Goal: Task Accomplishment & Management: Use online tool/utility

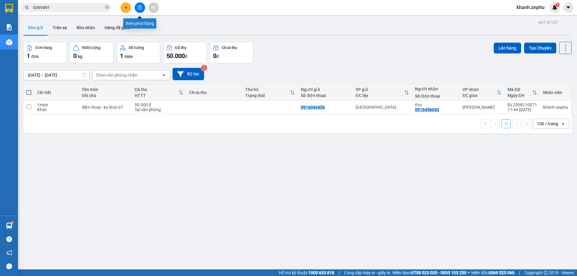
click at [142, 12] on button at bounding box center [140, 7] width 11 height 11
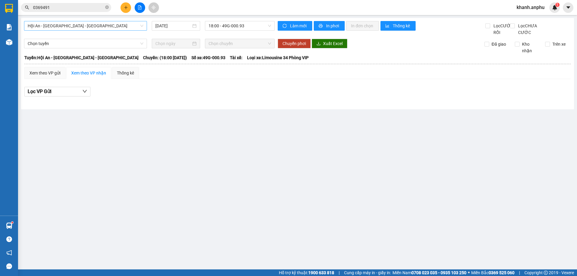
click at [69, 26] on span "Hội An - [GEOGRAPHIC_DATA] - [GEOGRAPHIC_DATA]" at bounding box center [86, 25] width 116 height 9
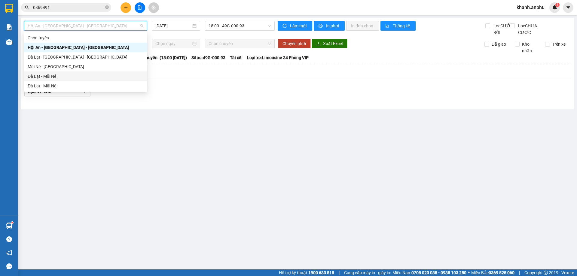
click at [54, 69] on div "Mũi Né - [GEOGRAPHIC_DATA]" at bounding box center [86, 66] width 116 height 7
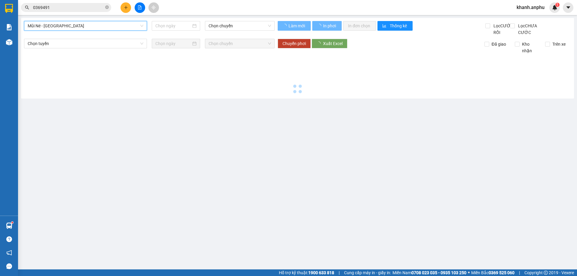
type input "[DATE]"
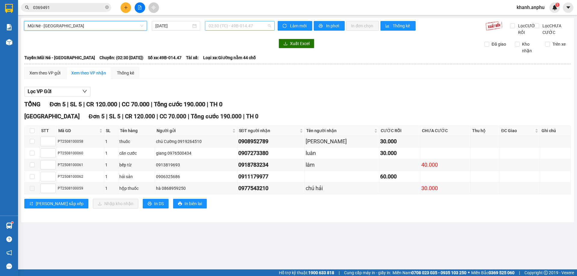
click at [243, 26] on span "02:30 (TC) - 49B-014.47" at bounding box center [240, 25] width 63 height 9
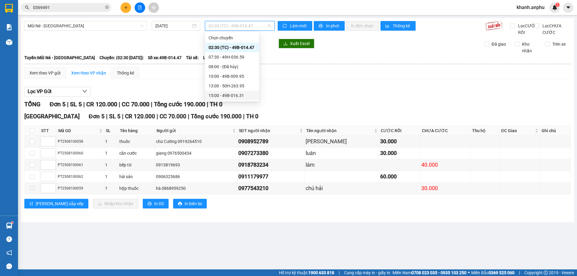
click at [233, 99] on div "15:00 - 49B-016.31" at bounding box center [232, 96] width 54 height 10
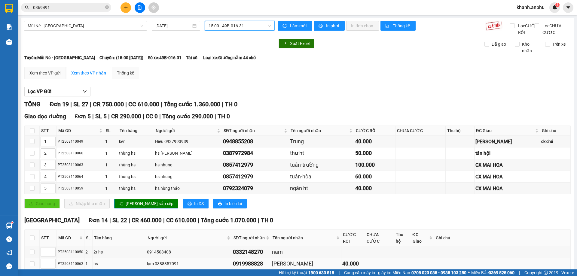
scroll to position [172, 0]
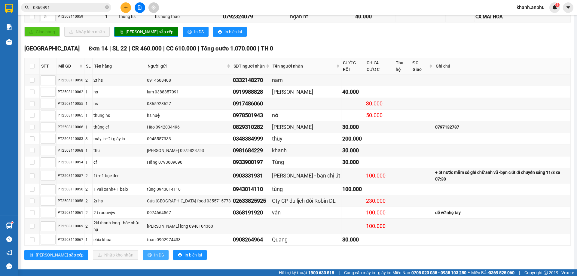
click at [154, 252] on span "In DS" at bounding box center [159, 255] width 10 height 7
click at [266, 48] on div "TỔNG Đơn 19 | SL 27 | CR 750.000 | CC 610.000 | Tổng cước 1.360.000 | TH 0 Giao…" at bounding box center [297, 98] width 546 height 340
click at [298, 37] on div "Giao hàng Nhập kho nhận Lưu sắp xếp In DS In biên lai" at bounding box center [297, 32] width 546 height 10
click at [47, 9] on input "0369491" at bounding box center [68, 7] width 71 height 7
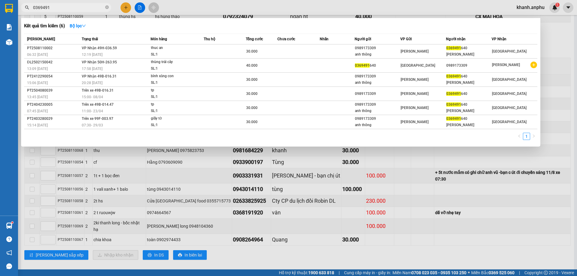
click at [48, 9] on input "0369491" at bounding box center [68, 7] width 71 height 7
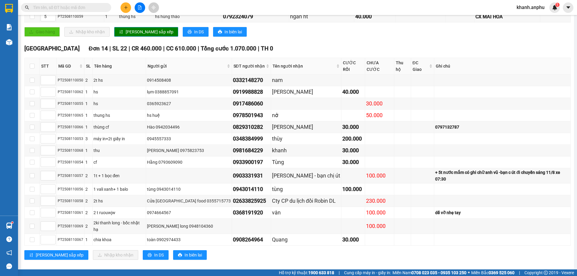
click at [53, 7] on input "text" at bounding box center [68, 7] width 71 height 7
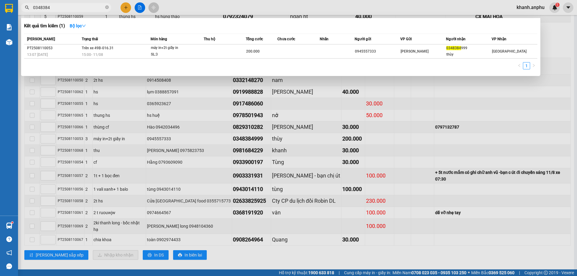
type input "0348384"
click at [108, 166] on div at bounding box center [288, 138] width 577 height 276
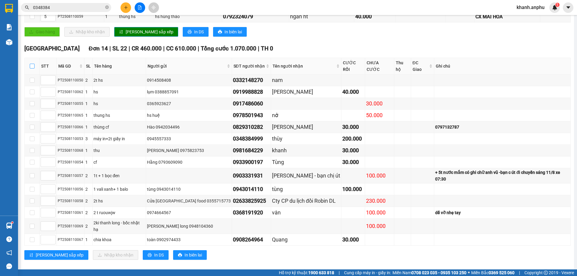
click at [32, 68] on input "checkbox" at bounding box center [32, 66] width 5 height 5
checkbox input "true"
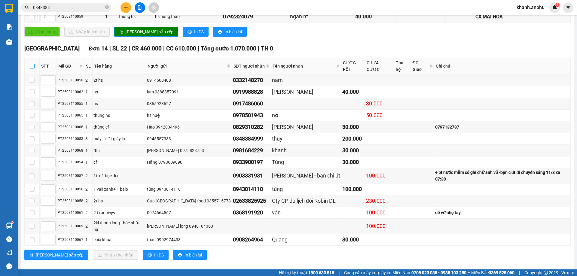
checkbox input "true"
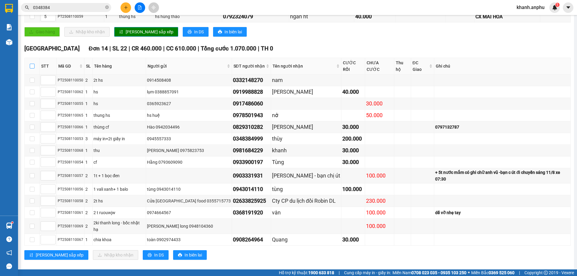
checkbox input "true"
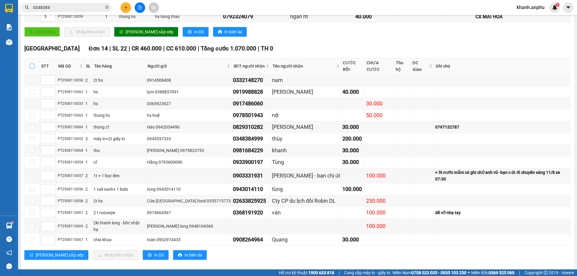
checkbox input "true"
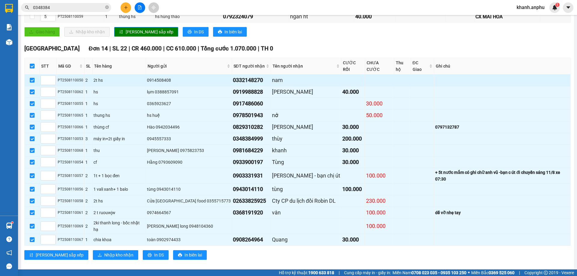
click at [32, 79] on input "checkbox" at bounding box center [32, 80] width 5 height 5
checkbox input "false"
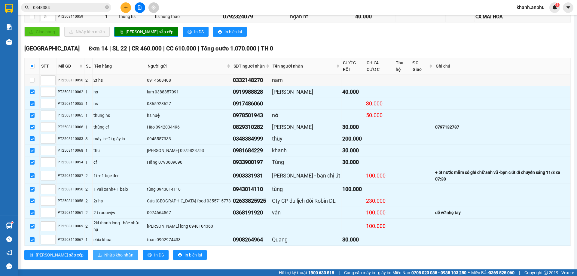
click at [108, 250] on button "Nhập kho nhận" at bounding box center [115, 255] width 45 height 10
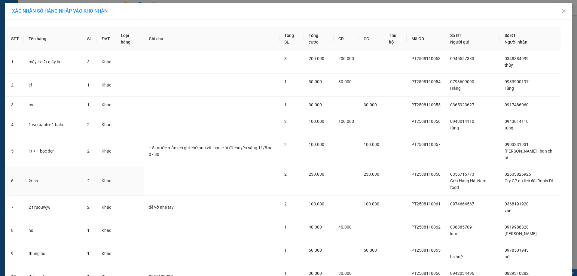
scroll to position [119, 0]
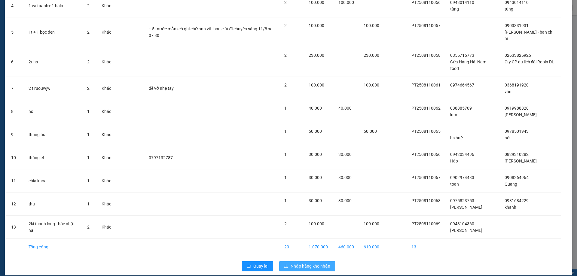
click at [291, 263] on span "Nhập hàng kho nhận" at bounding box center [311, 266] width 40 height 7
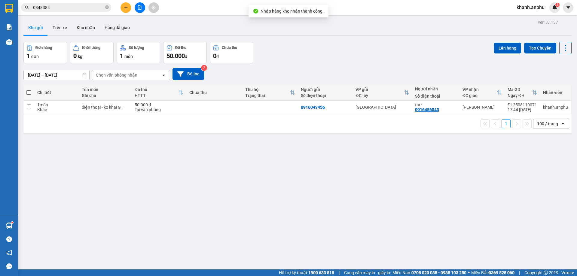
click at [306, 72] on div "[DATE] – [DATE] Press the down arrow key to interact with the calendar and sele…" at bounding box center [297, 74] width 548 height 12
click at [139, 5] on button at bounding box center [140, 7] width 11 height 11
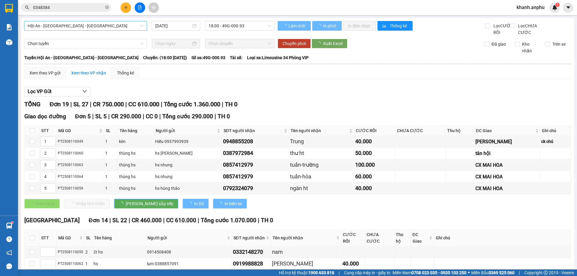
click at [62, 25] on span "Hội An - [GEOGRAPHIC_DATA] - [GEOGRAPHIC_DATA]" at bounding box center [86, 25] width 116 height 9
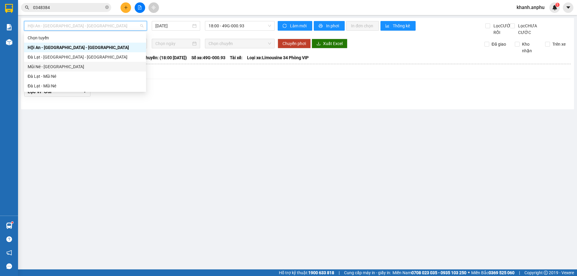
click at [41, 68] on div "Mũi Né - [GEOGRAPHIC_DATA]" at bounding box center [85, 66] width 115 height 7
type input "[DATE]"
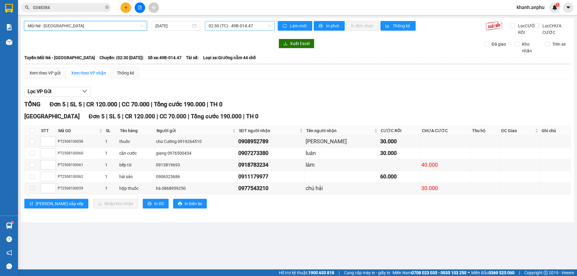
click at [215, 22] on span "02:30 (TC) - 49B-014.47" at bounding box center [240, 25] width 63 height 9
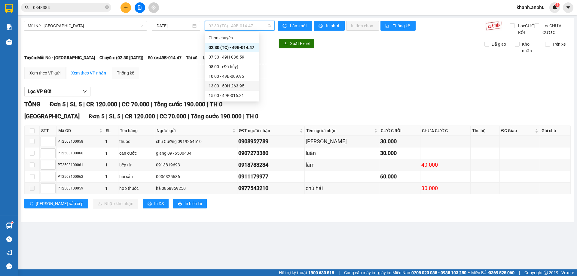
click at [230, 83] on div "13:00 - 50H-263.95" at bounding box center [232, 86] width 47 height 7
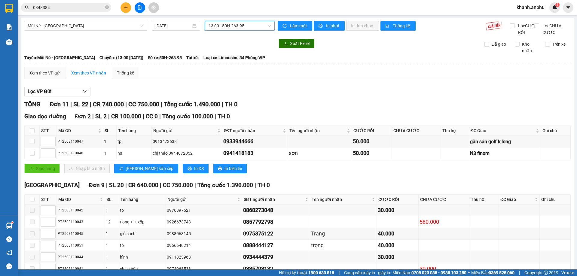
scroll to position [78, 0]
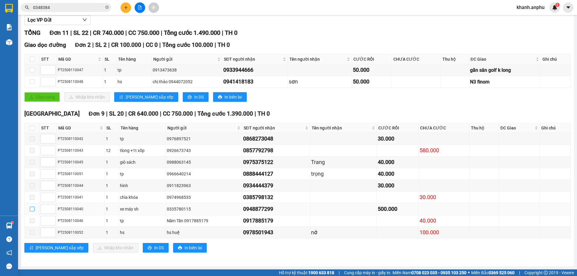
click at [32, 208] on input "checkbox" at bounding box center [32, 209] width 5 height 5
checkbox input "true"
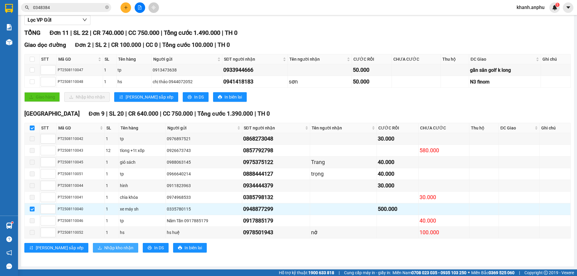
click at [104, 249] on span "Nhập kho nhận" at bounding box center [118, 248] width 29 height 7
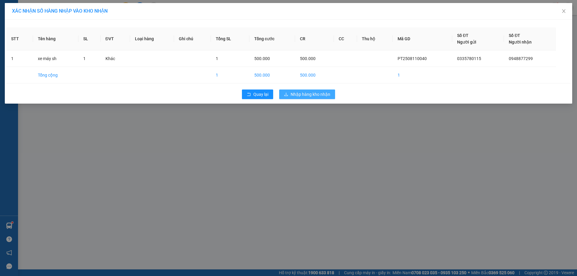
click at [325, 98] on button "Nhập hàng kho nhận" at bounding box center [307, 95] width 56 height 10
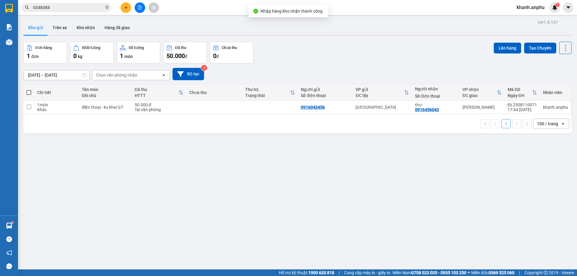
scroll to position [28, 0]
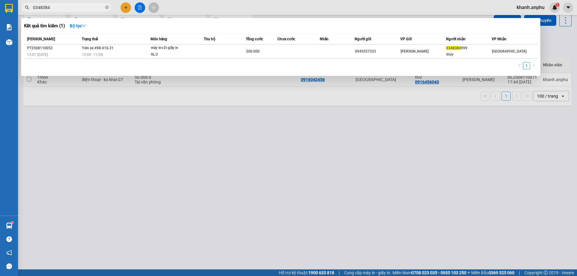
click at [54, 7] on input "0348384" at bounding box center [68, 7] width 71 height 7
